Goal: Information Seeking & Learning: Learn about a topic

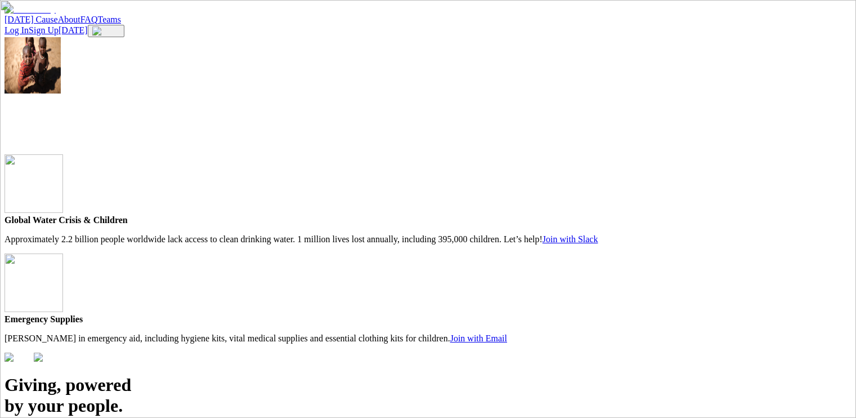
click at [80, 24] on link "About" at bounding box center [69, 20] width 23 height 10
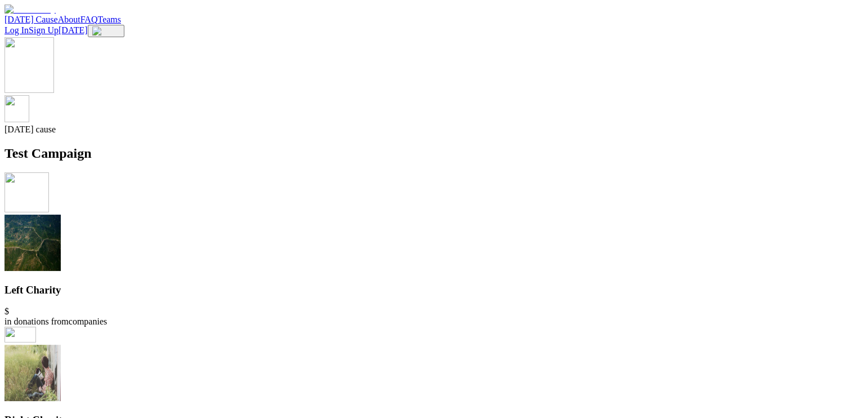
click at [56, 15] on img at bounding box center [30, 10] width 51 height 10
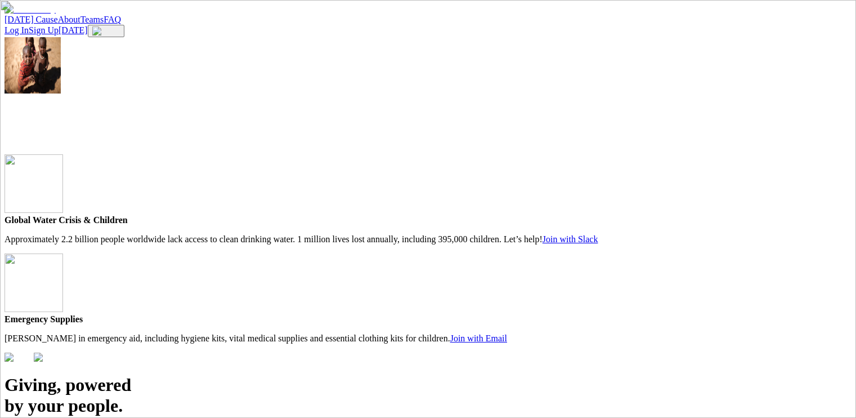
click at [58, 21] on link "[DATE] Cause" at bounding box center [31, 20] width 53 height 10
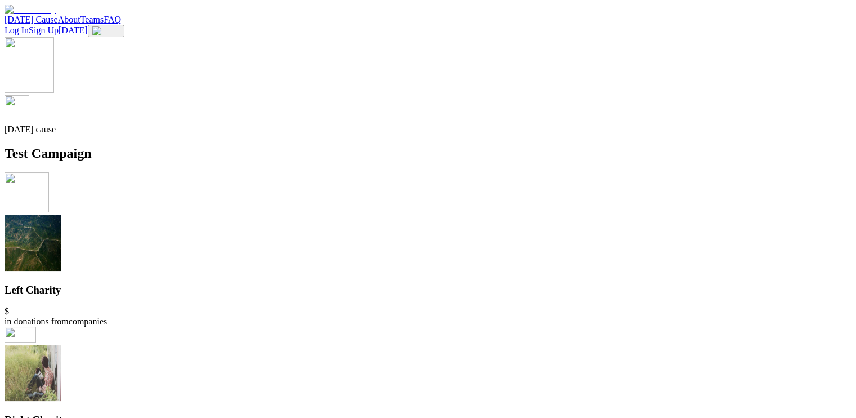
click at [351, 58] on div "[DATE] cause Test Campaign Left Charity $ in donations from companies Right Cha…" at bounding box center [428, 247] width 847 height 420
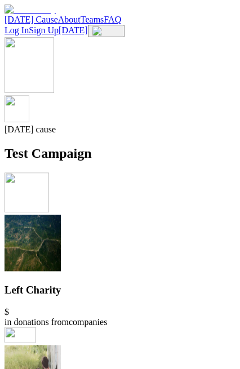
click at [120, 26] on img at bounding box center [106, 30] width 28 height 9
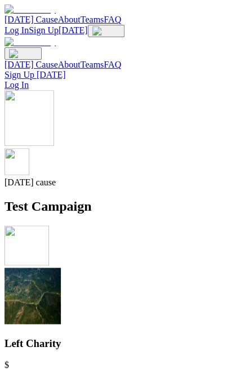
click at [37, 49] on img at bounding box center [23, 53] width 28 height 9
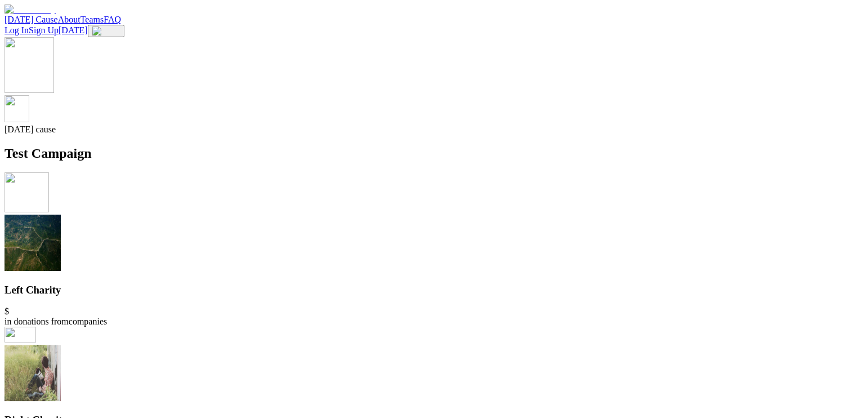
click at [121, 21] on link "FAQ" at bounding box center [112, 20] width 17 height 10
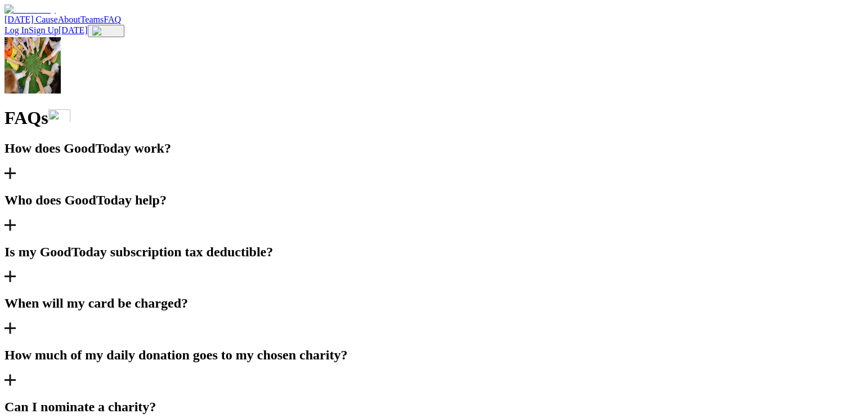
click at [104, 24] on link "Teams" at bounding box center [92, 20] width 24 height 10
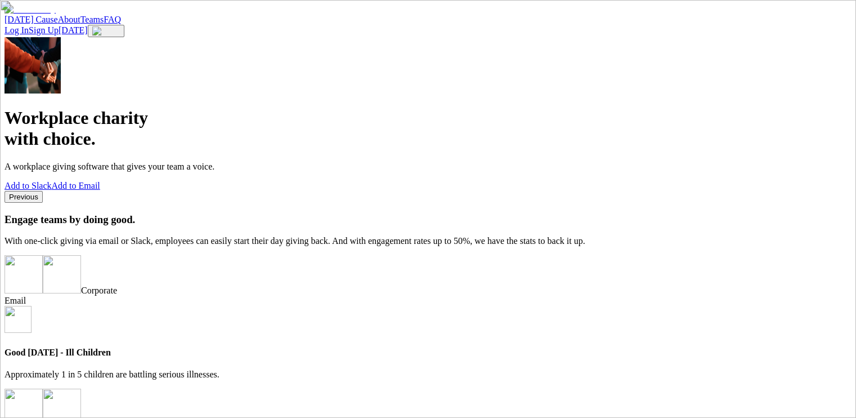
click at [80, 24] on link "About" at bounding box center [69, 20] width 23 height 10
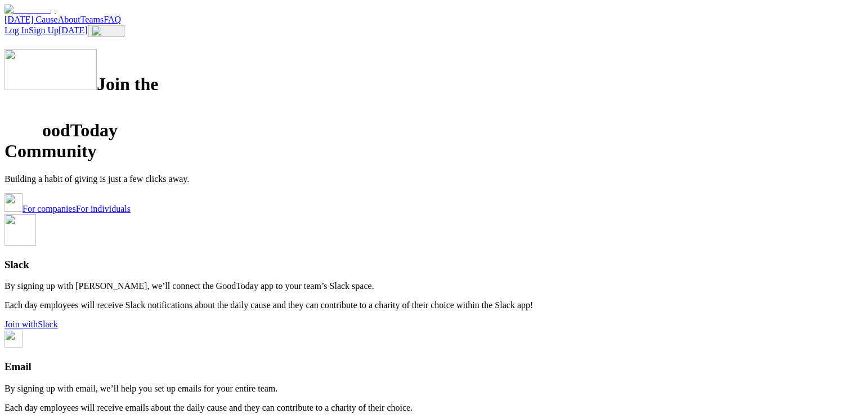
click at [56, 15] on img at bounding box center [30, 10] width 51 height 10
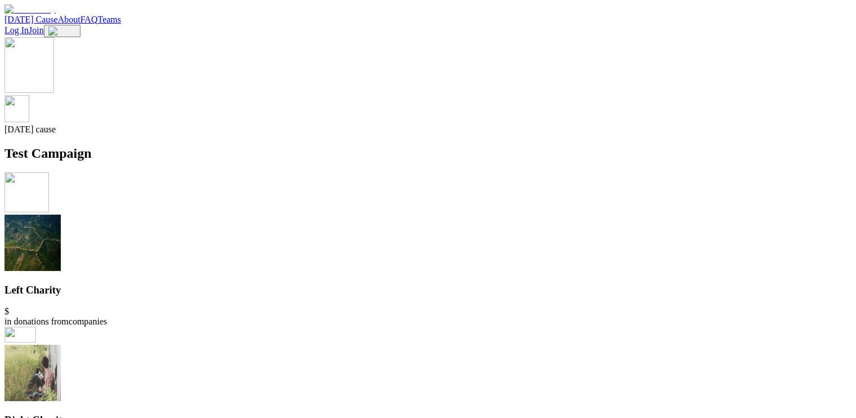
click at [281, 161] on div "[DATE] cause Test Campaign" at bounding box center [428, 99] width 847 height 124
click at [282, 37] on div "[DATE] Cause About FAQ Teams Log In Join" at bounding box center [428, 21] width 847 height 33
click at [327, 161] on div "[DATE] cause Test Campaign" at bounding box center [428, 99] width 847 height 124
